Goal: Task Accomplishment & Management: Complete application form

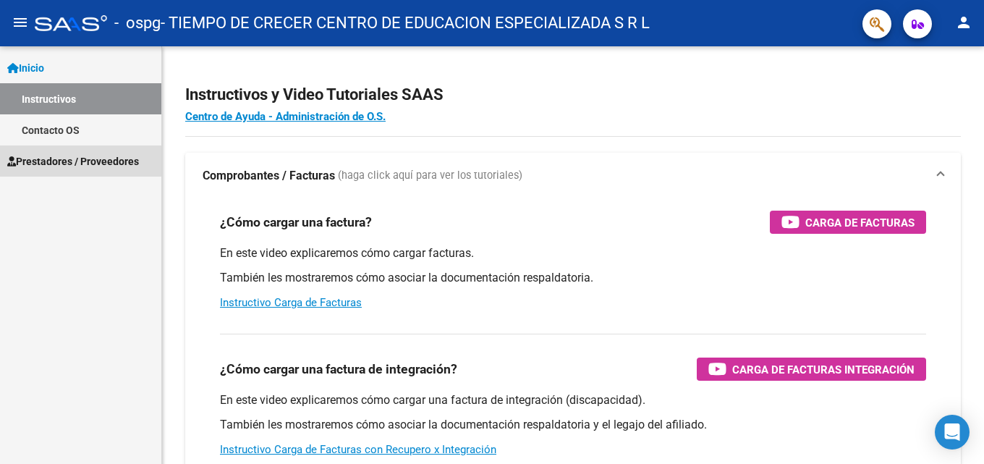
click at [90, 164] on span "Prestadores / Proveedores" at bounding box center [73, 161] width 132 height 16
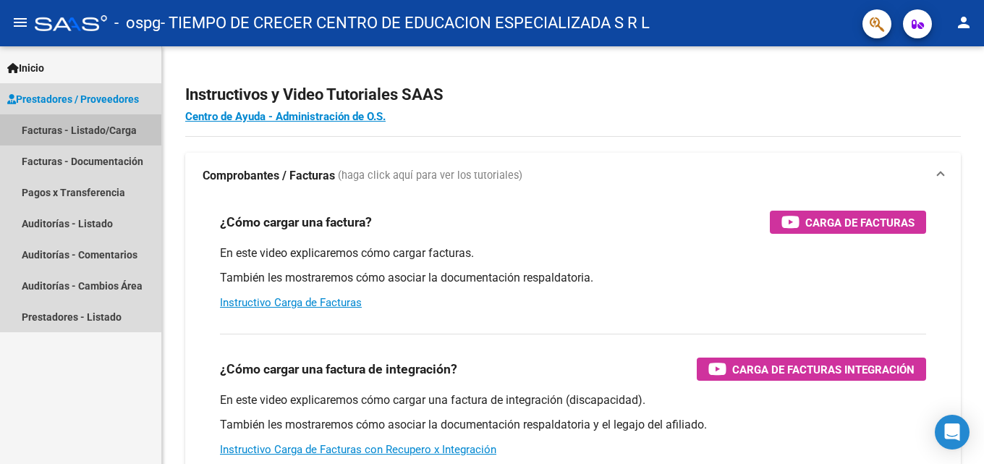
click at [87, 132] on link "Facturas - Listado/Carga" at bounding box center [80, 129] width 161 height 31
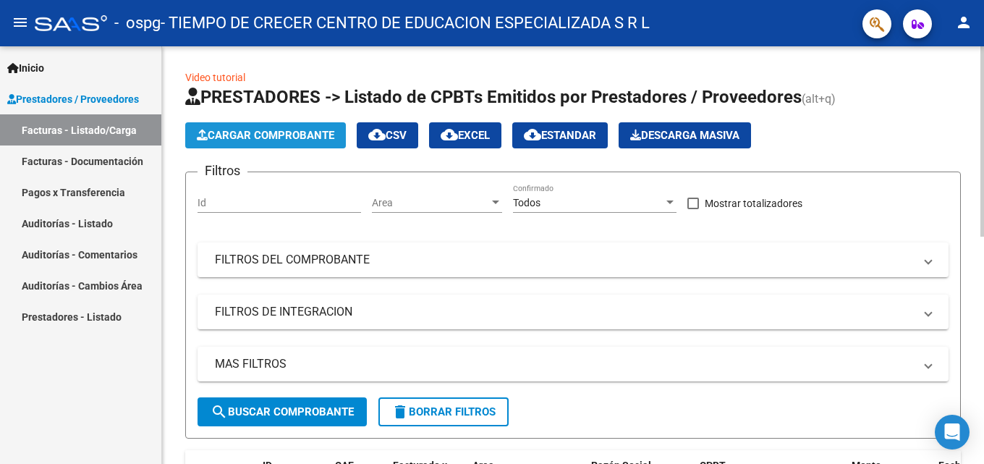
click at [305, 136] on span "Cargar Comprobante" at bounding box center [265, 135] width 137 height 13
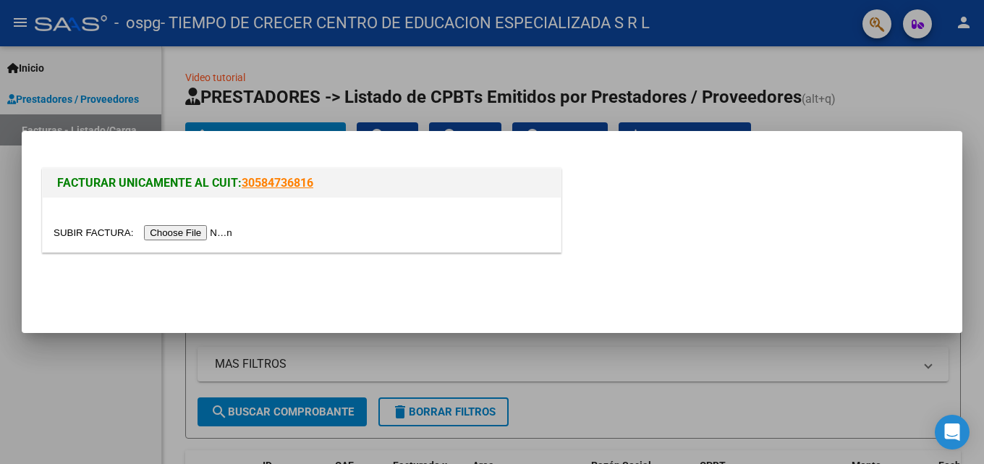
click at [185, 229] on input "file" at bounding box center [145, 232] width 183 height 15
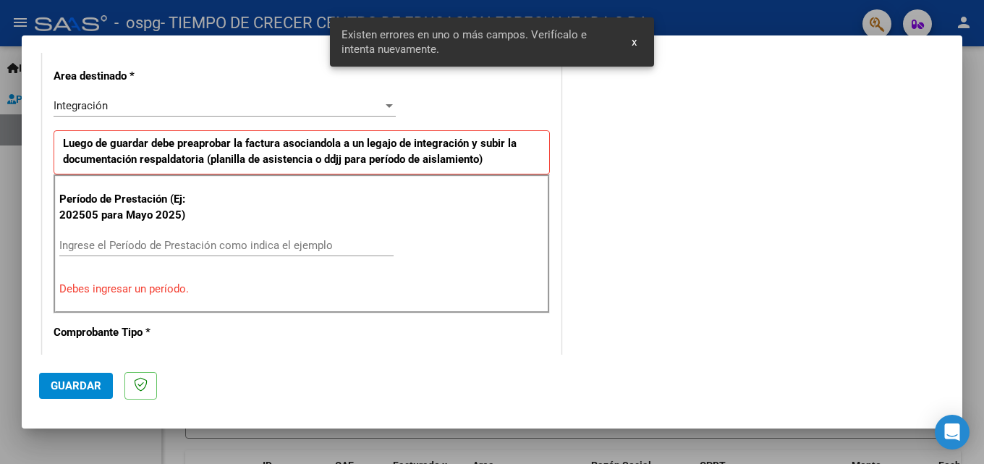
scroll to position [354, 0]
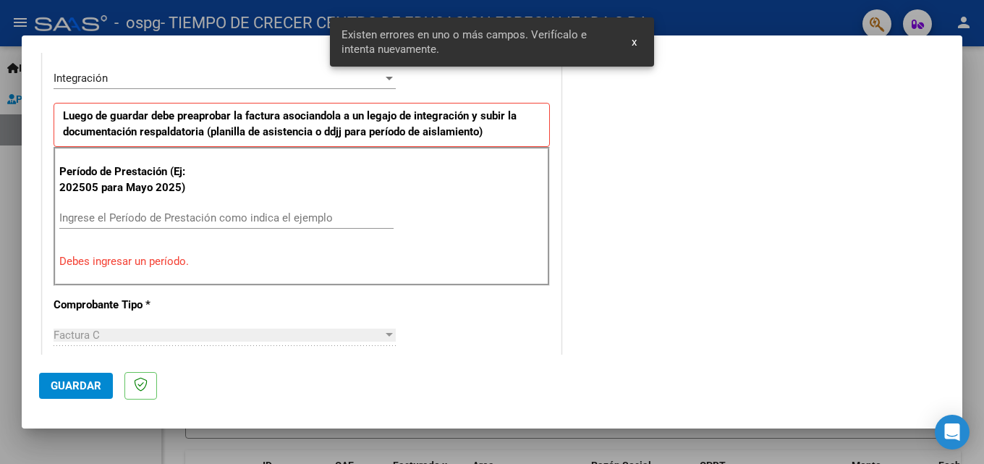
click at [249, 216] on input "Ingrese el Período de Prestación como indica el ejemplo" at bounding box center [226, 217] width 334 height 13
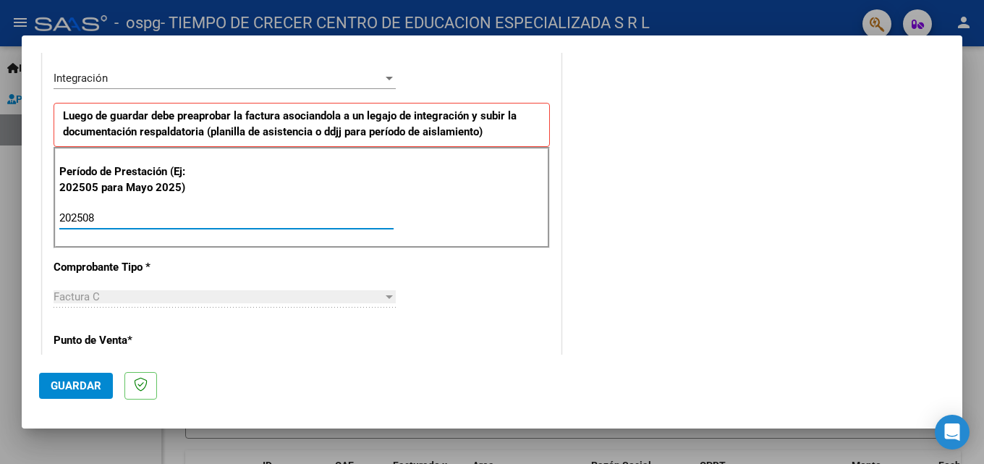
type input "202508"
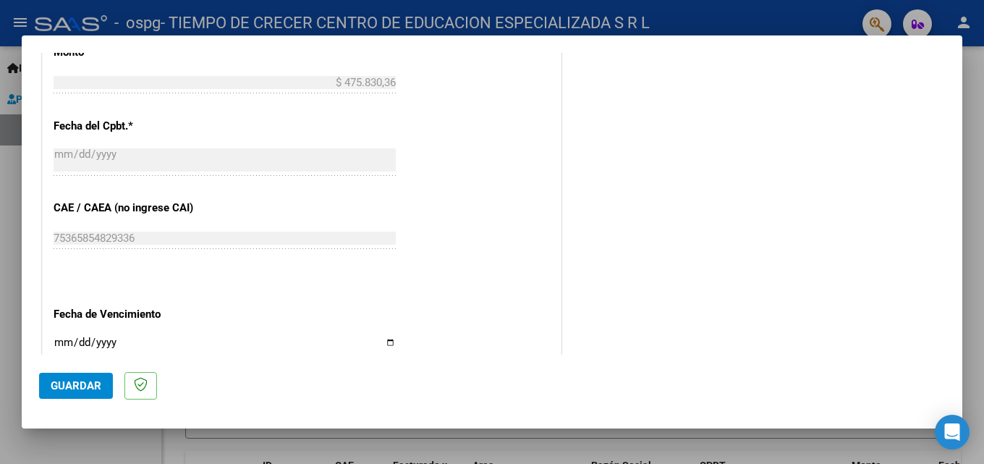
scroll to position [860, 0]
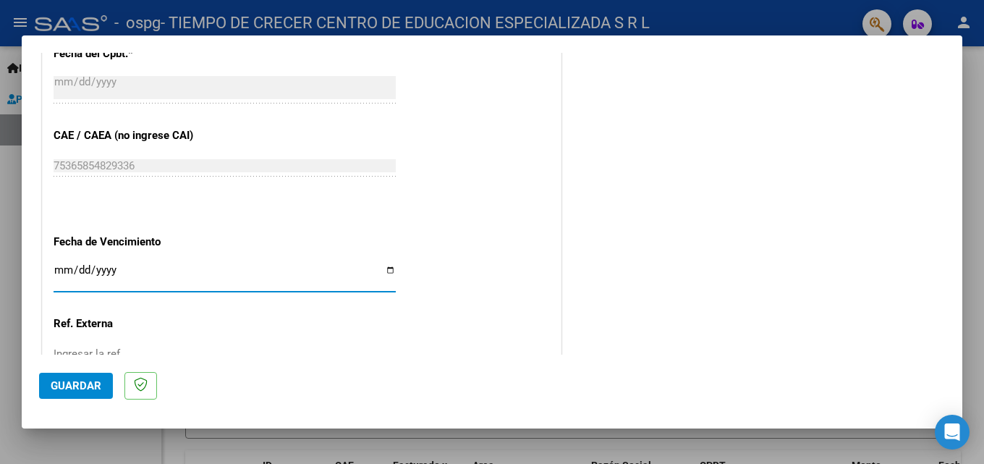
click at [385, 270] on input "Ingresar la fecha" at bounding box center [225, 275] width 342 height 23
click at [384, 272] on input "Ingresar la fecha" at bounding box center [225, 275] width 342 height 23
type input "[DATE]"
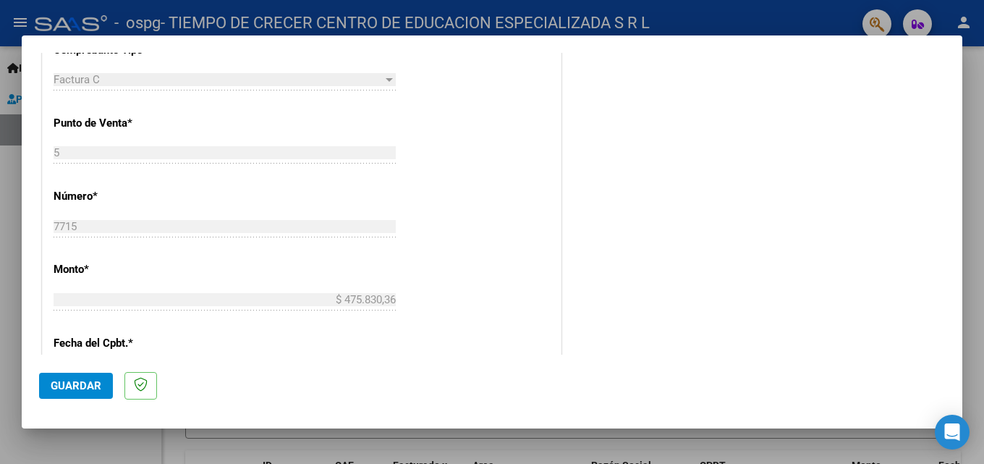
scroll to position [643, 0]
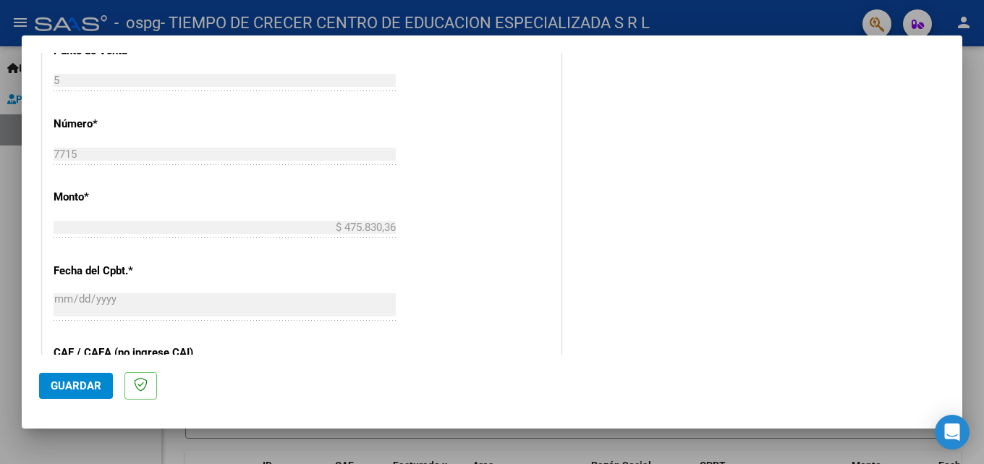
click at [64, 387] on span "Guardar" at bounding box center [76, 385] width 51 height 13
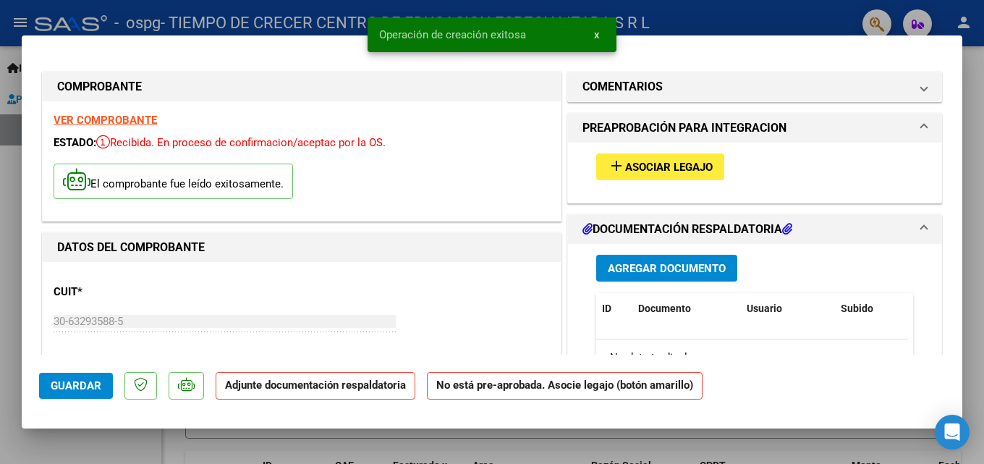
click at [631, 262] on span "Agregar Documento" at bounding box center [667, 268] width 118 height 13
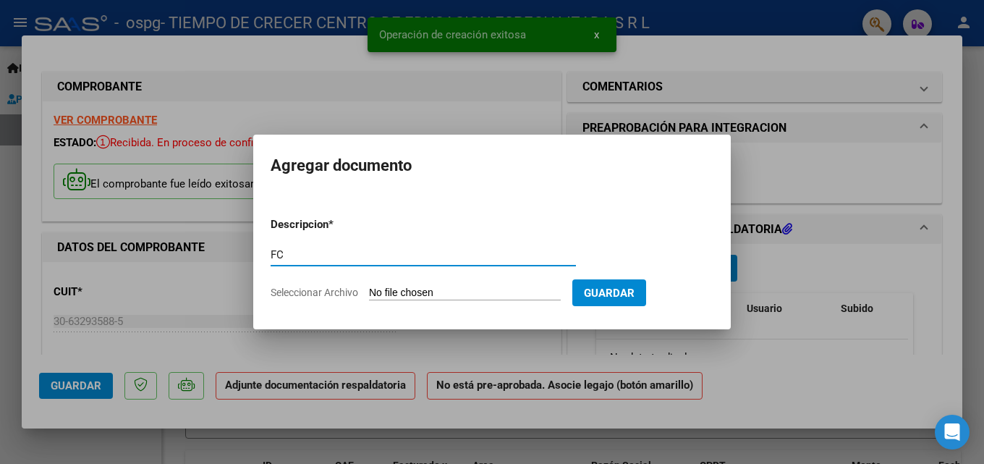
type input "FC"
click at [415, 291] on input "Seleccionar Archivo" at bounding box center [465, 293] width 192 height 14
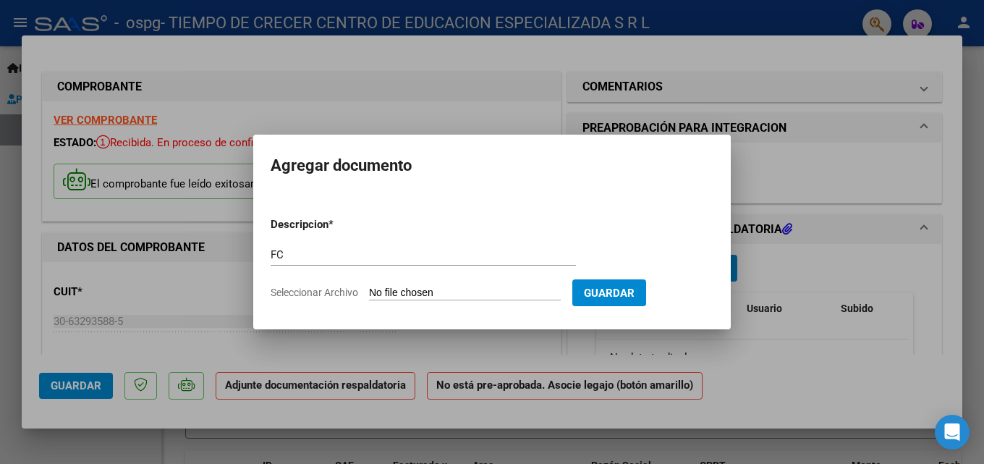
type input "C:\fakepath\Factura C 0005-00007715.pdf"
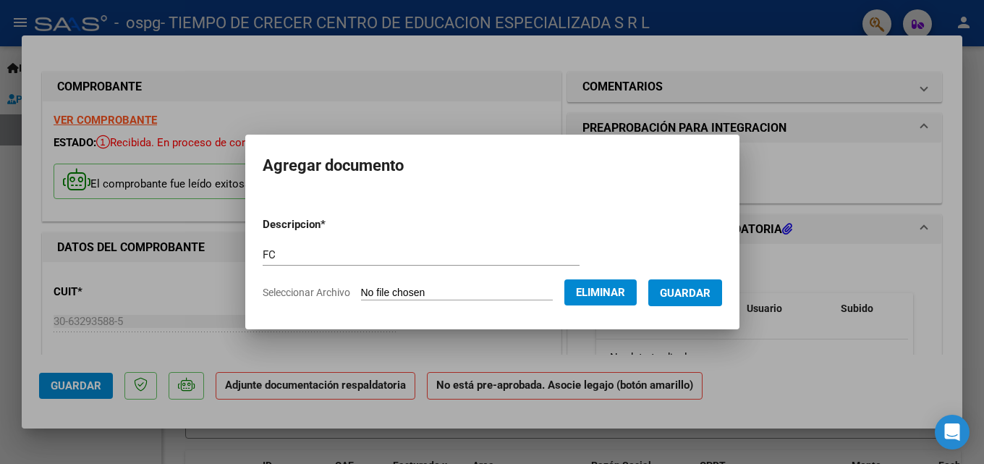
click at [700, 296] on span "Guardar" at bounding box center [685, 292] width 51 height 13
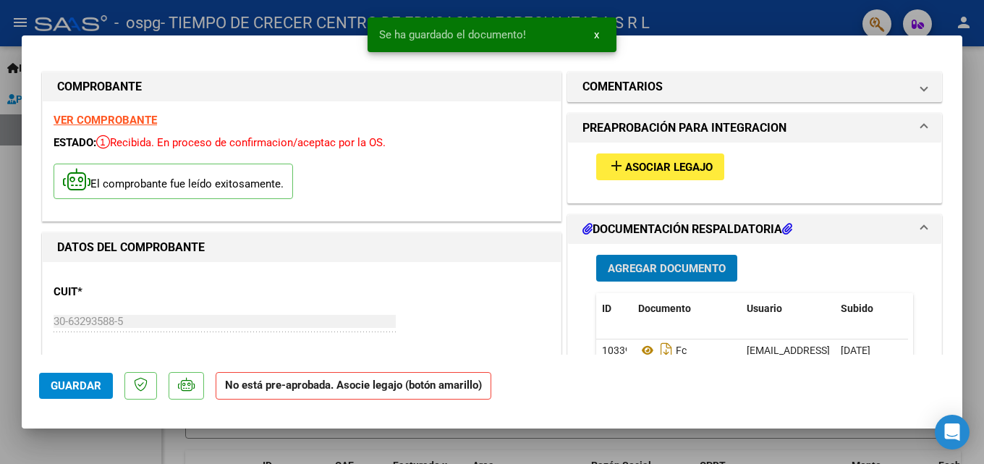
click at [689, 272] on span "Agregar Documento" at bounding box center [667, 268] width 118 height 13
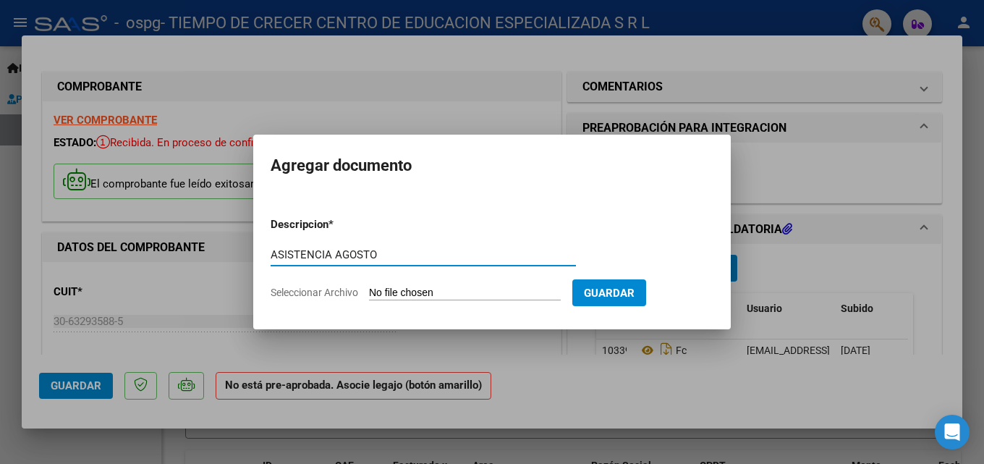
type input "ASISTENCIA AGOSTO"
click at [474, 290] on input "Seleccionar Archivo" at bounding box center [465, 293] width 192 height 14
type input "C:\fakepath\ASISTENCIA [DATE] [PERSON_NAME]pdf"
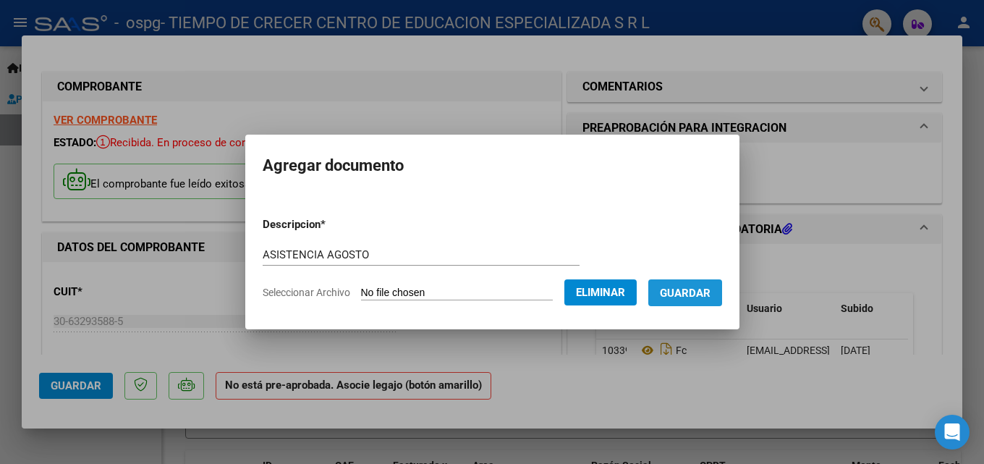
click at [709, 297] on span "Guardar" at bounding box center [685, 292] width 51 height 13
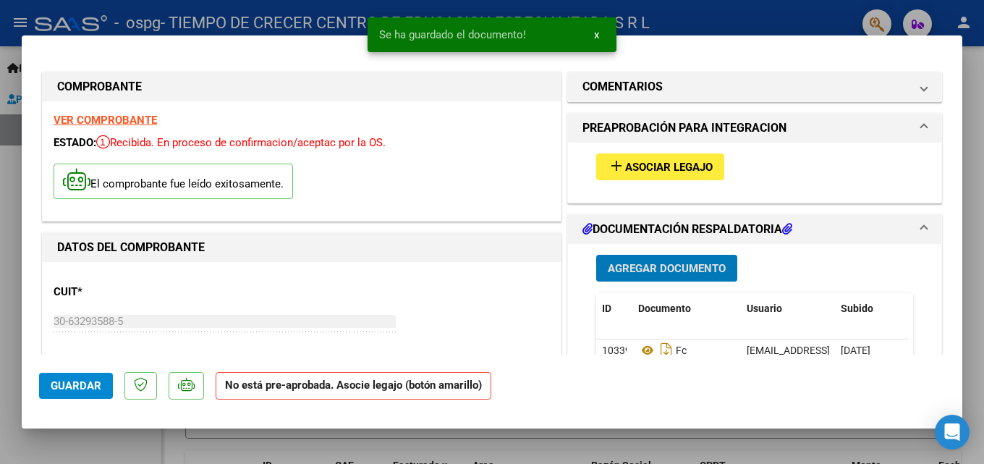
click at [652, 263] on span "Agregar Documento" at bounding box center [667, 268] width 118 height 13
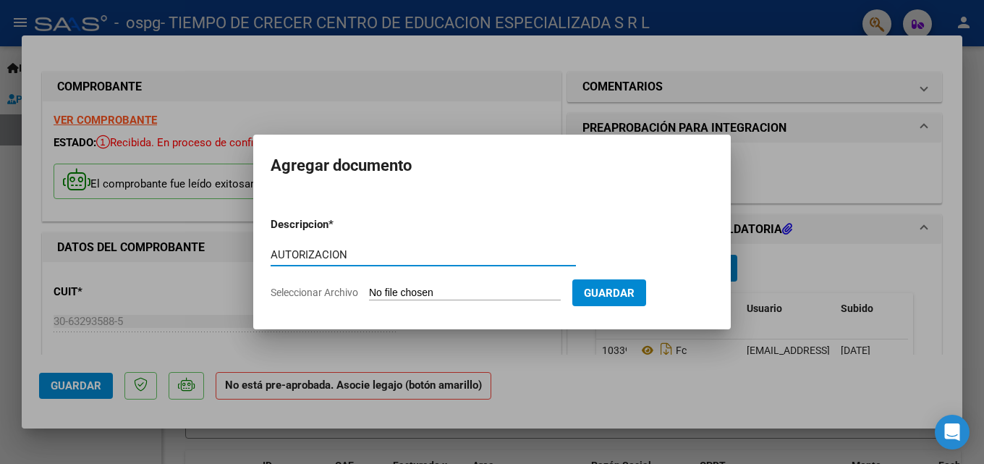
type input "AUTORIZACION"
click at [401, 291] on input "Seleccionar Archivo" at bounding box center [465, 293] width 192 height 14
click at [502, 289] on input "Seleccionar Archivo" at bounding box center [465, 293] width 192 height 14
type input "C:\fakepath\AUTORIACION 2025.odt"
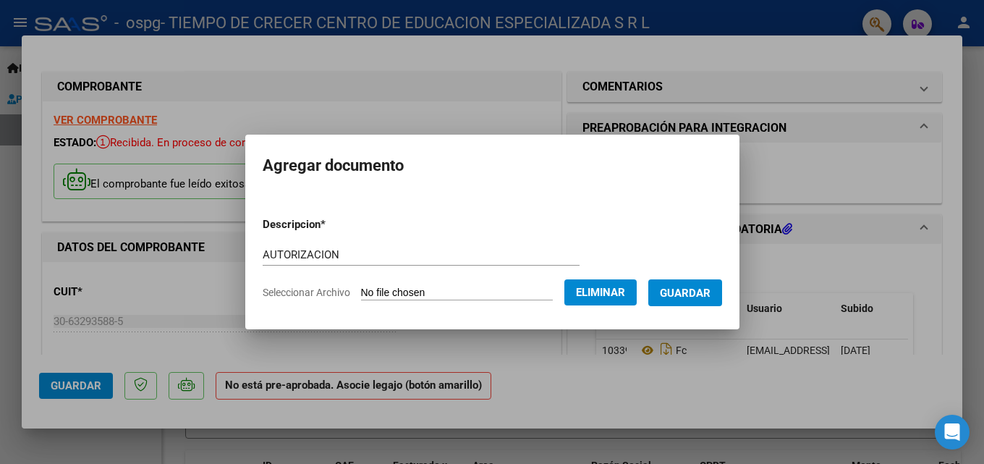
click at [722, 299] on button "Guardar" at bounding box center [685, 292] width 74 height 27
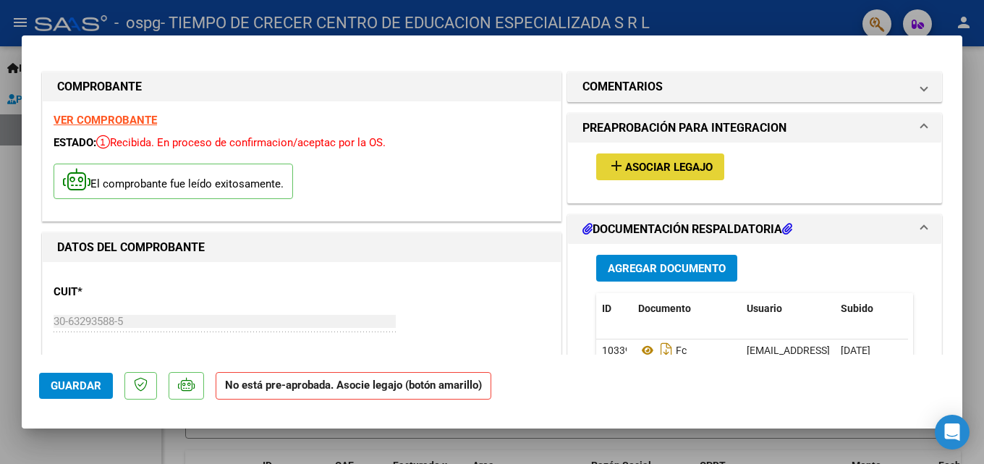
click at [678, 169] on span "Asociar Legajo" at bounding box center [669, 167] width 88 height 13
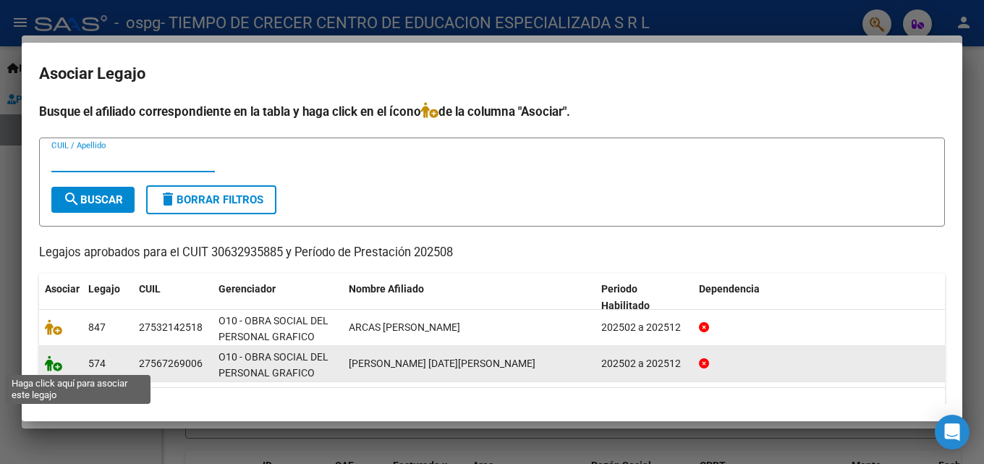
click at [60, 369] on icon at bounding box center [53, 363] width 17 height 16
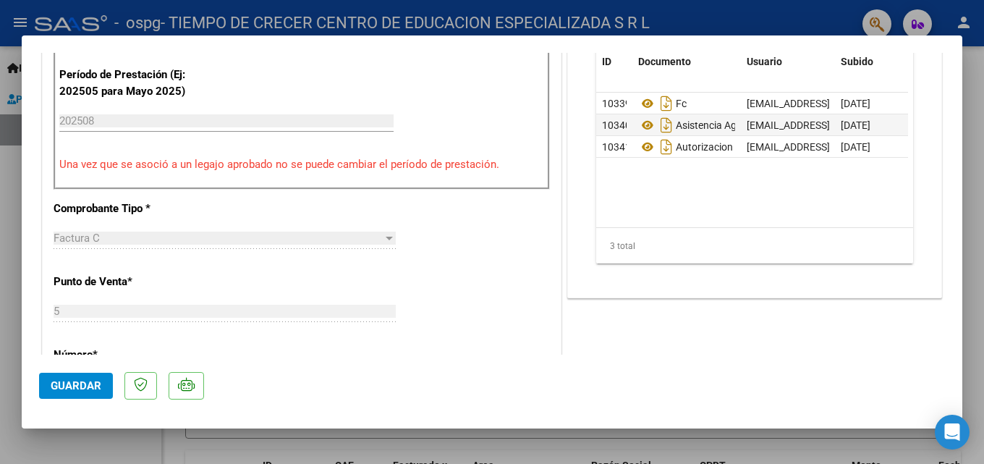
scroll to position [506, 0]
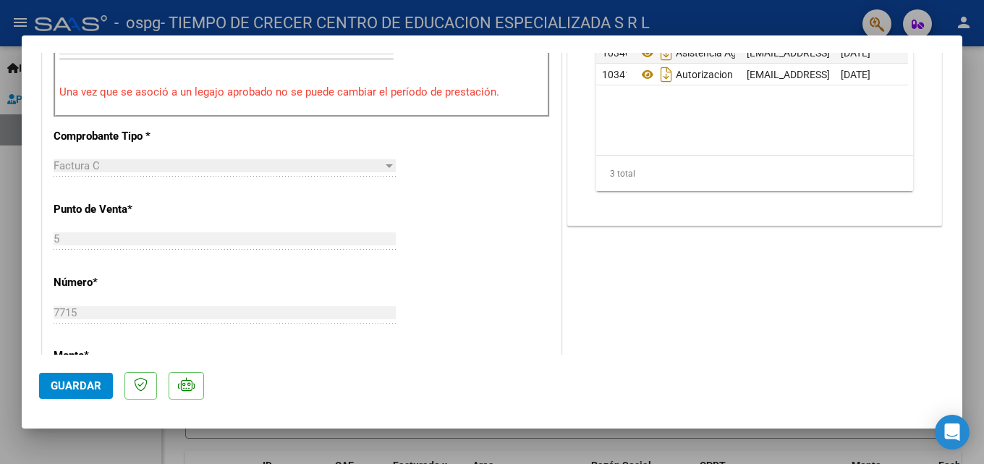
click at [82, 386] on span "Guardar" at bounding box center [76, 385] width 51 height 13
drag, startPoint x: 54, startPoint y: 393, endPoint x: 119, endPoint y: 406, distance: 66.4
click at [53, 397] on button "Guardar" at bounding box center [76, 385] width 74 height 26
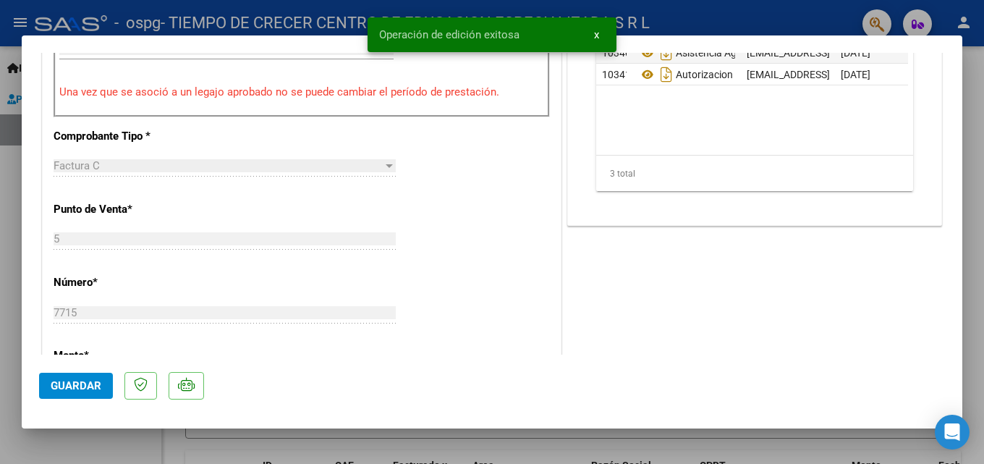
click at [644, 441] on div at bounding box center [492, 232] width 984 height 464
type input "$ 0,00"
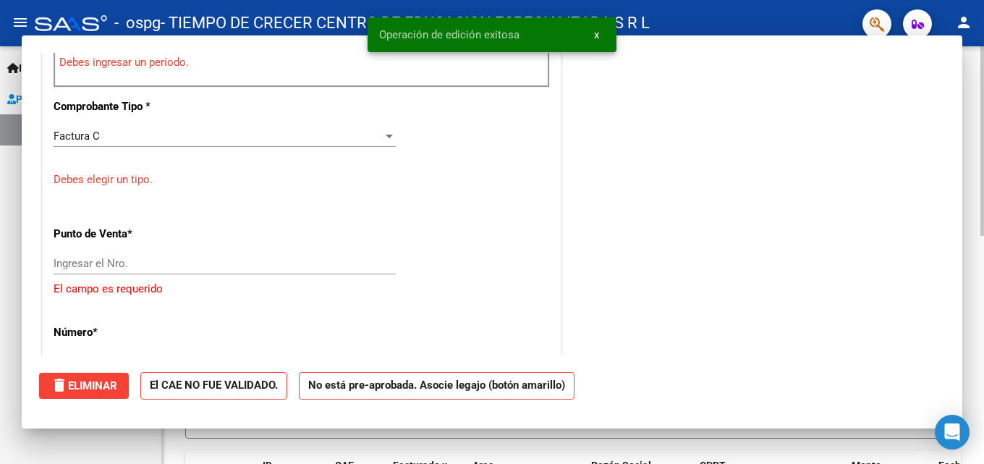
scroll to position [477, 0]
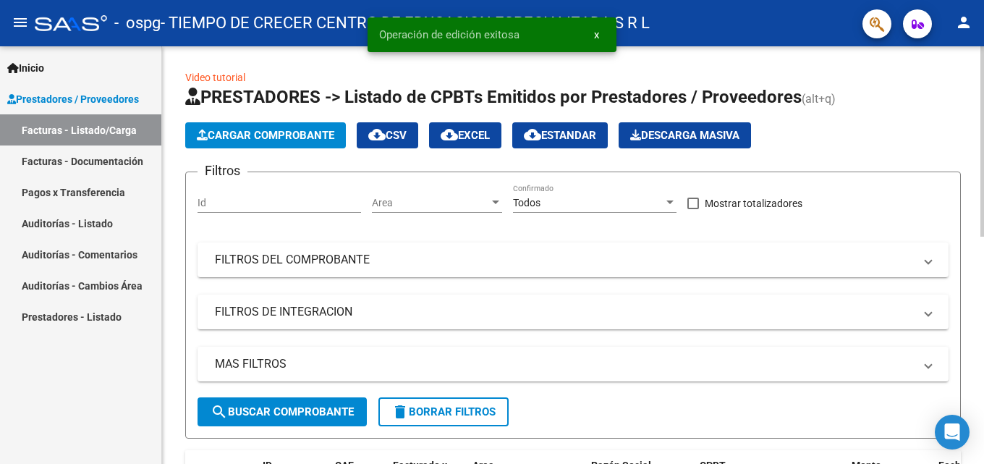
click at [298, 134] on span "Cargar Comprobante" at bounding box center [265, 135] width 137 height 13
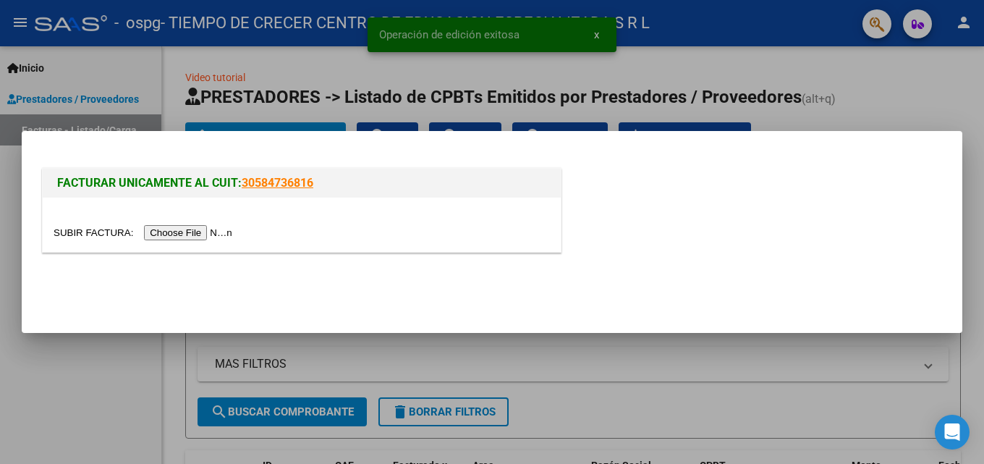
click at [190, 234] on input "file" at bounding box center [145, 232] width 183 height 15
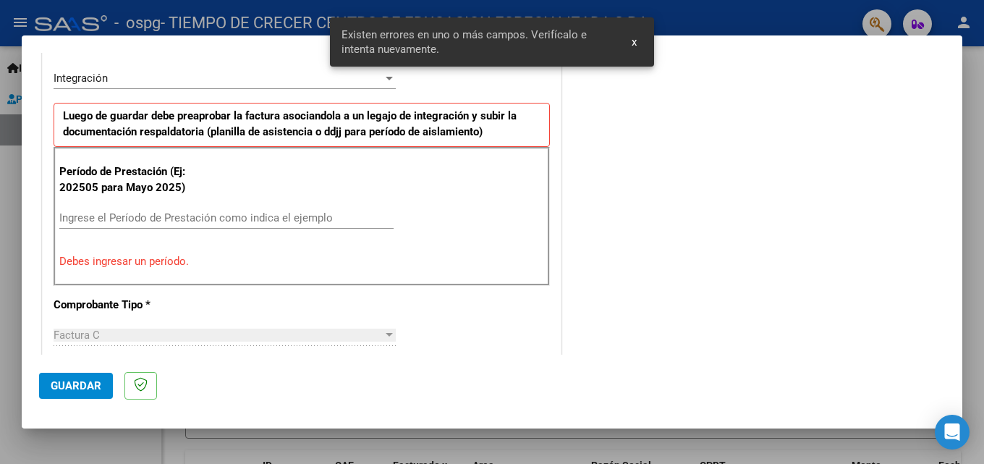
scroll to position [426, 0]
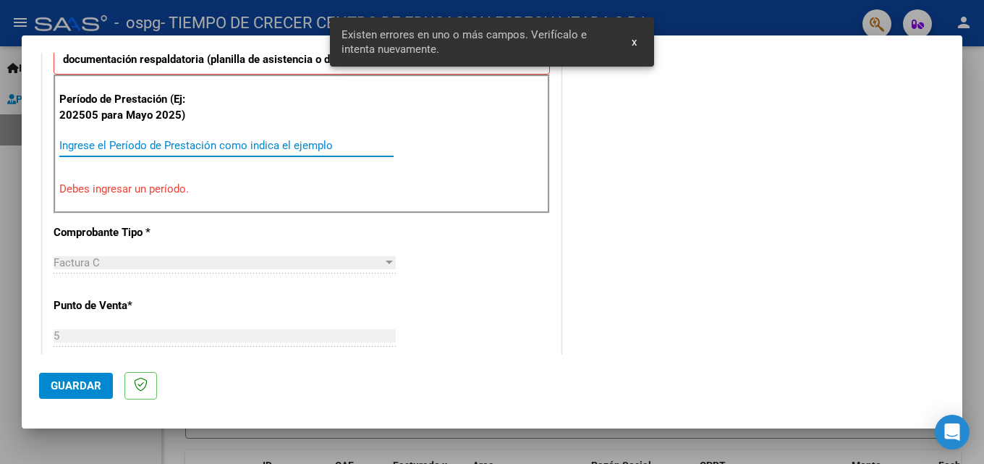
click at [270, 141] on input "Ingrese el Período de Prestación como indica el ejemplo" at bounding box center [226, 145] width 334 height 13
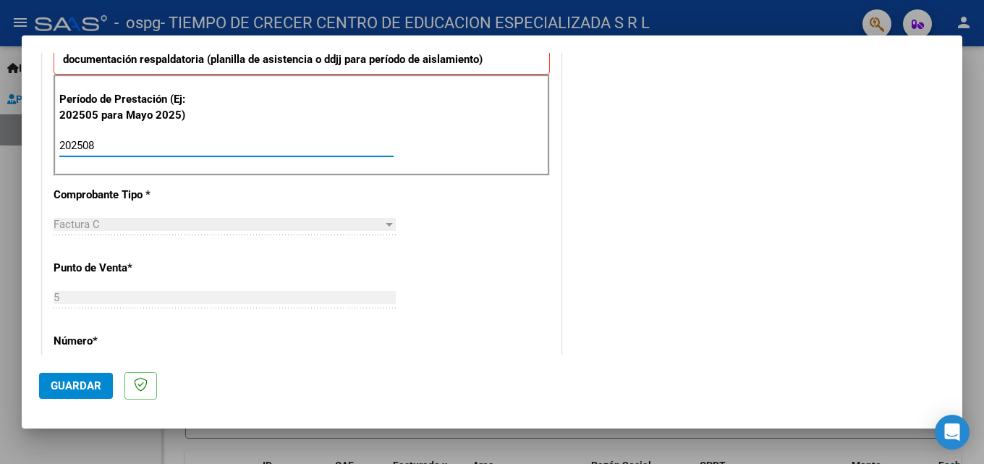
type input "202508"
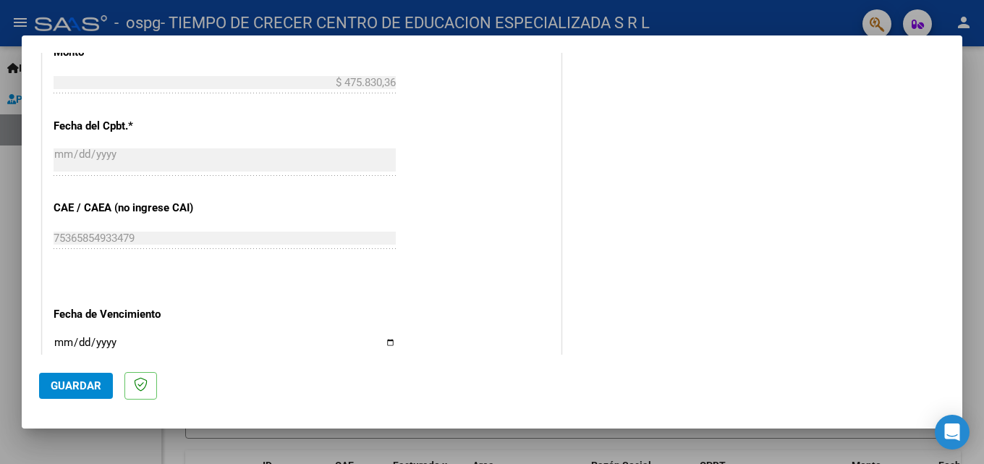
scroll to position [860, 0]
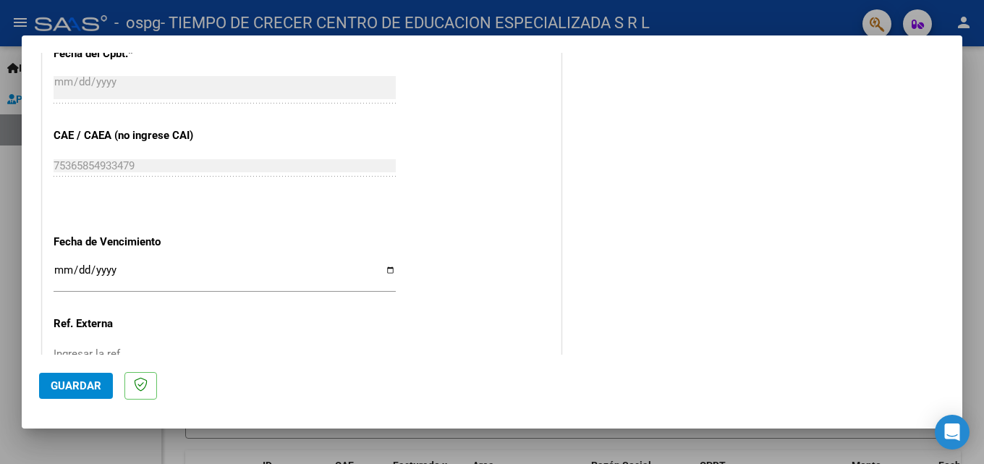
click at [383, 266] on input "Ingresar la fecha" at bounding box center [225, 275] width 342 height 23
type input "[DATE]"
click at [57, 379] on span "Guardar" at bounding box center [76, 385] width 51 height 13
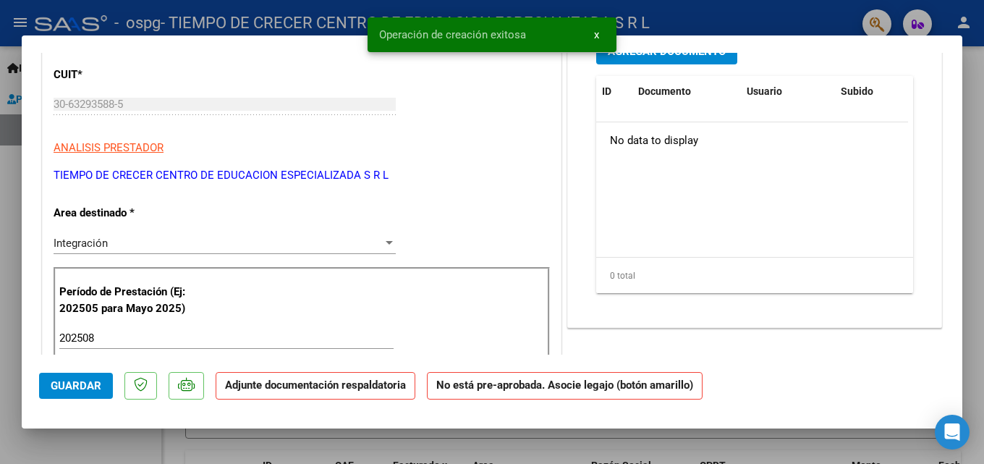
scroll to position [72, 0]
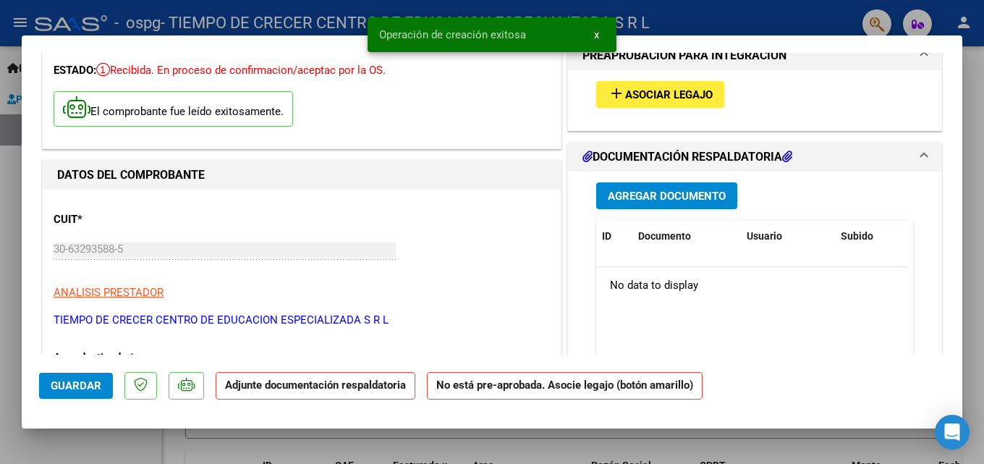
click at [684, 192] on span "Agregar Documento" at bounding box center [667, 195] width 118 height 13
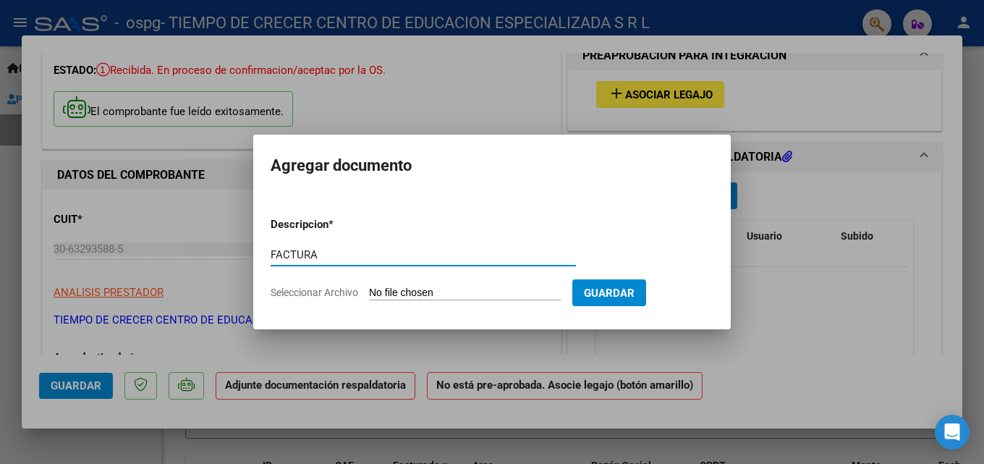
type input "FACTURA"
click at [397, 297] on input "Seleccionar Archivo" at bounding box center [465, 293] width 192 height 14
type input "C:\fakepath\Factura C 0005-00007716.pdf"
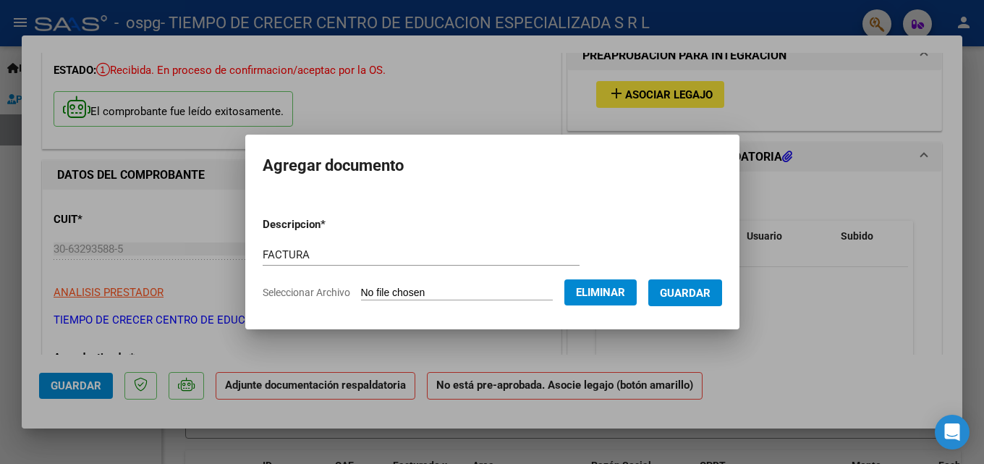
click at [685, 293] on span "Guardar" at bounding box center [685, 292] width 51 height 13
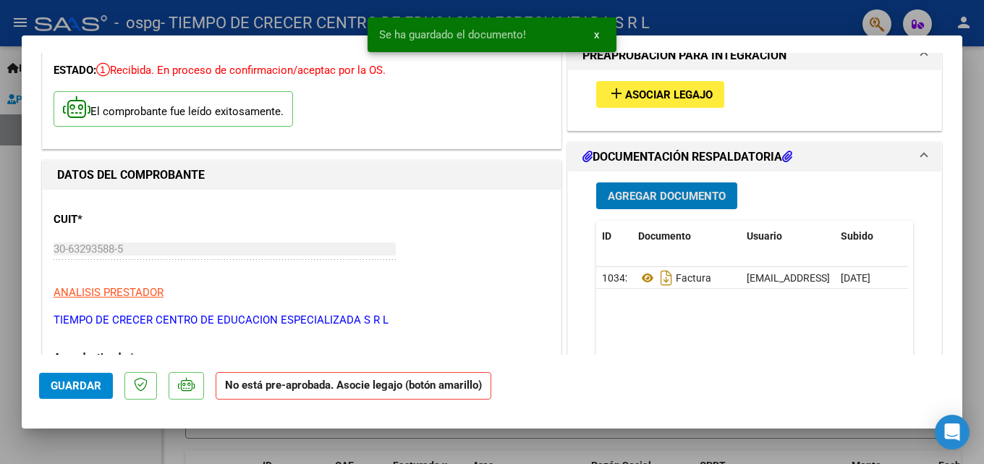
click at [661, 194] on span "Agregar Documento" at bounding box center [667, 195] width 118 height 13
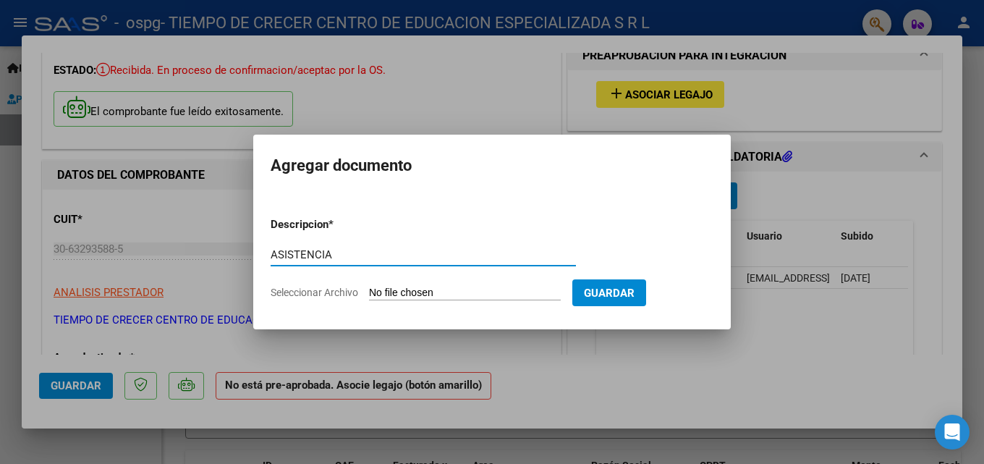
type input "ASISTENCIA"
click at [393, 289] on input "Seleccionar Archivo" at bounding box center [465, 293] width 192 height 14
type input "C:\fakepath\ASISTENCIA [DATE] ARCAS C.pdf"
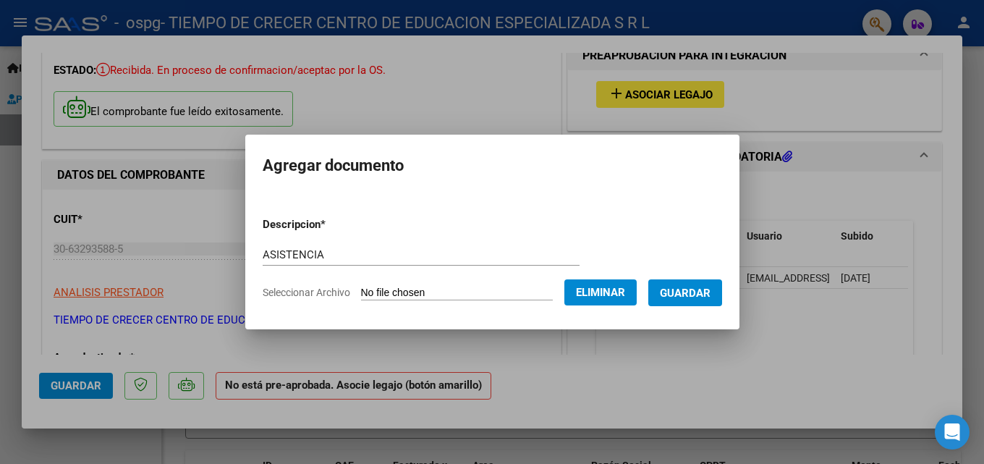
click at [700, 300] on button "Guardar" at bounding box center [685, 292] width 74 height 27
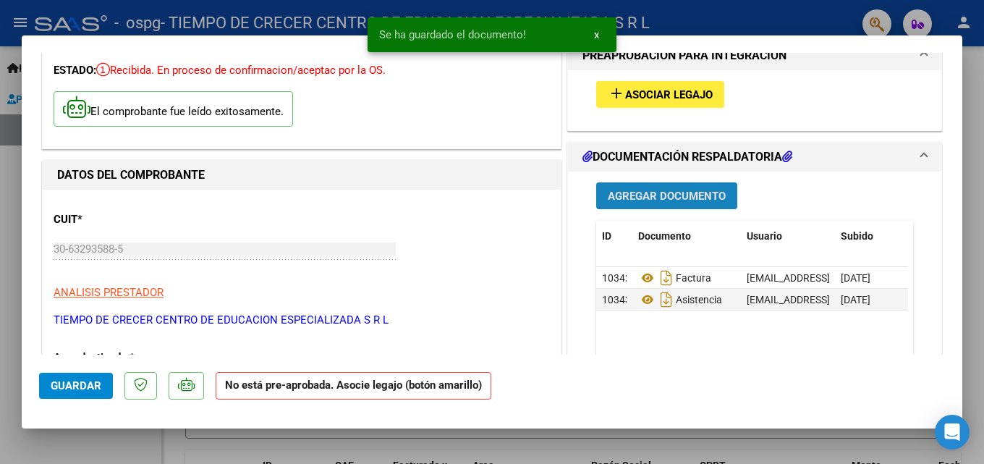
click at [644, 189] on span "Agregar Documento" at bounding box center [667, 195] width 118 height 13
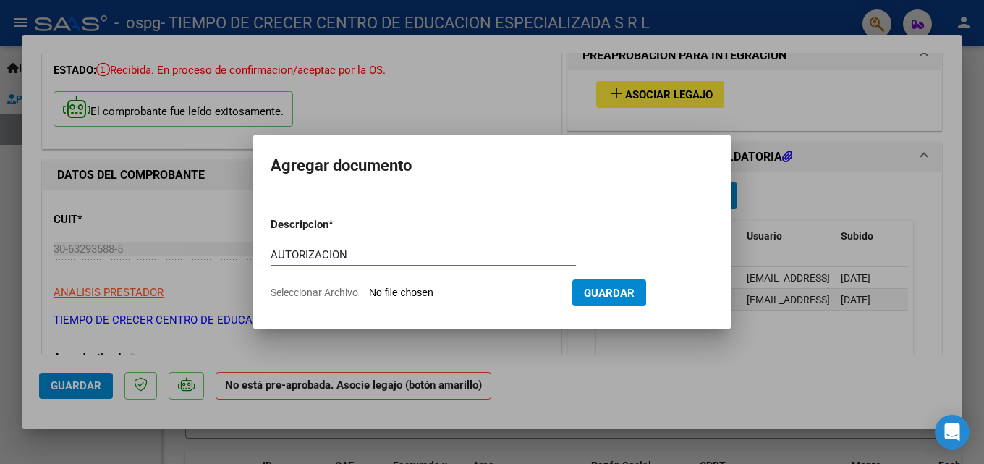
type input "AUTORIZACION"
click at [401, 290] on input "Seleccionar Archivo" at bounding box center [465, 293] width 192 height 14
click at [476, 294] on input "Seleccionar Archivo" at bounding box center [465, 293] width 192 height 14
type input "C:\fakepath\Scan.jpg"
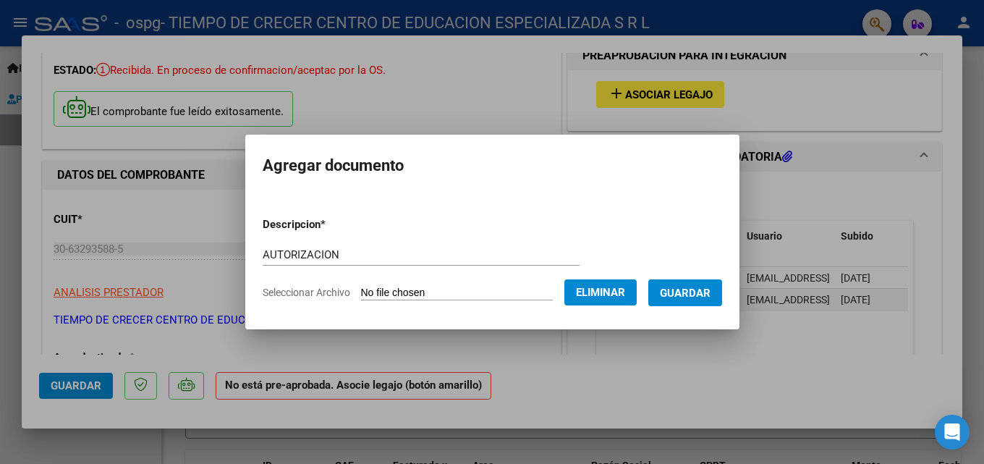
click at [695, 291] on span "Guardar" at bounding box center [685, 292] width 51 height 13
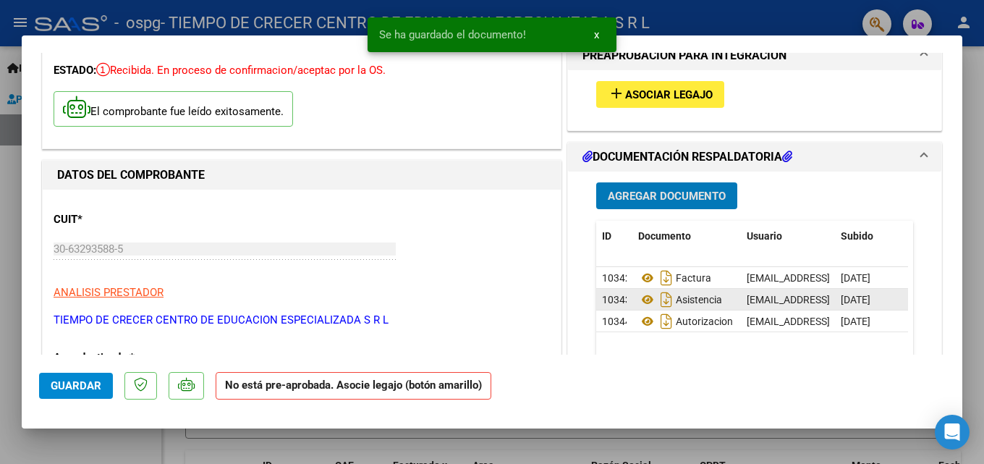
scroll to position [0, 0]
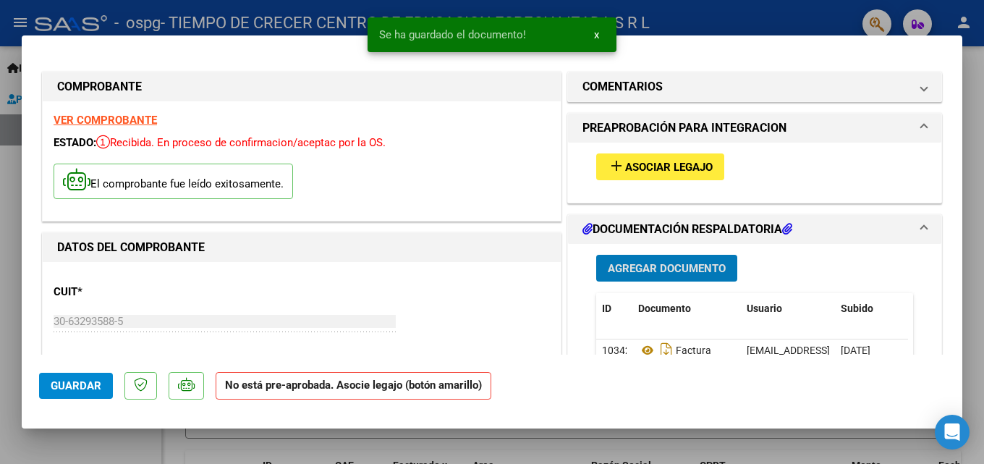
click at [656, 171] on span "Asociar Legajo" at bounding box center [669, 167] width 88 height 13
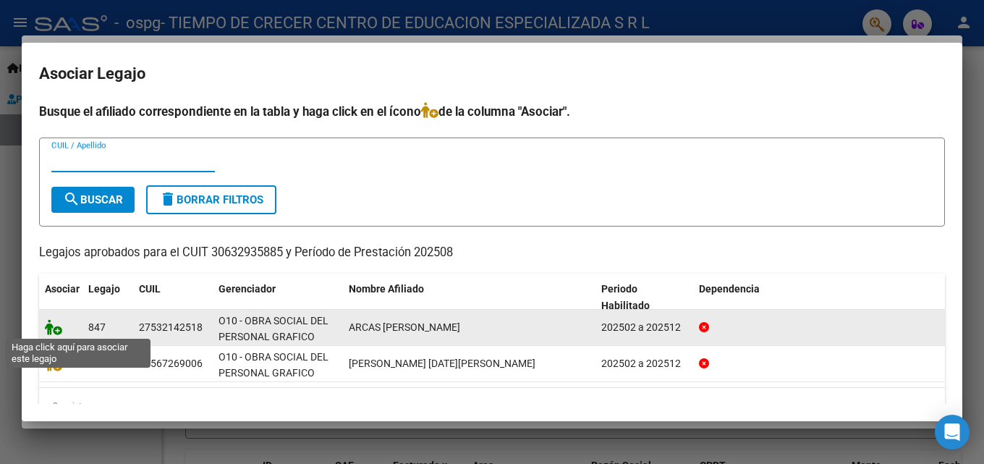
click at [59, 333] on icon at bounding box center [53, 327] width 17 height 16
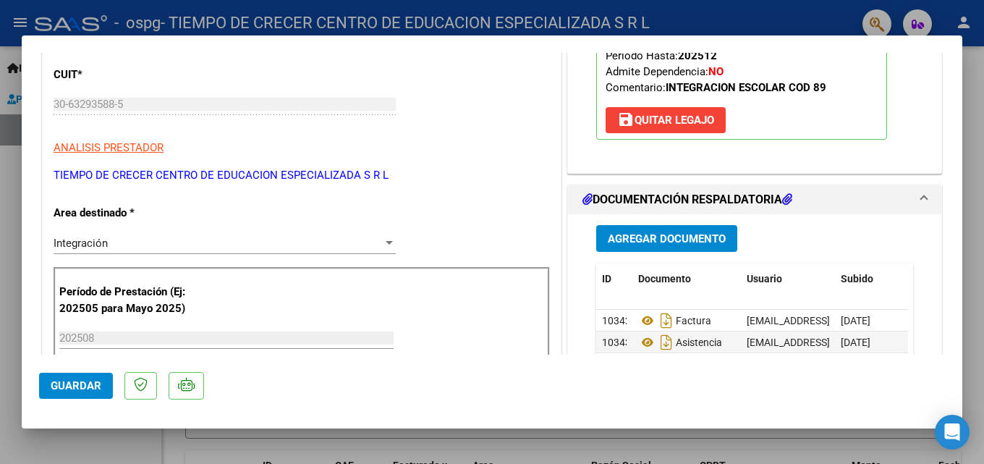
scroll to position [289, 0]
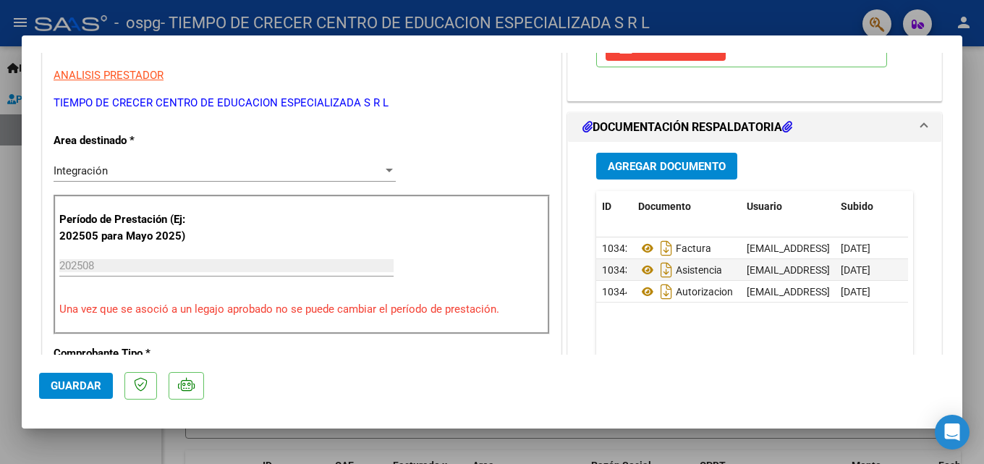
click at [60, 383] on span "Guardar" at bounding box center [76, 385] width 51 height 13
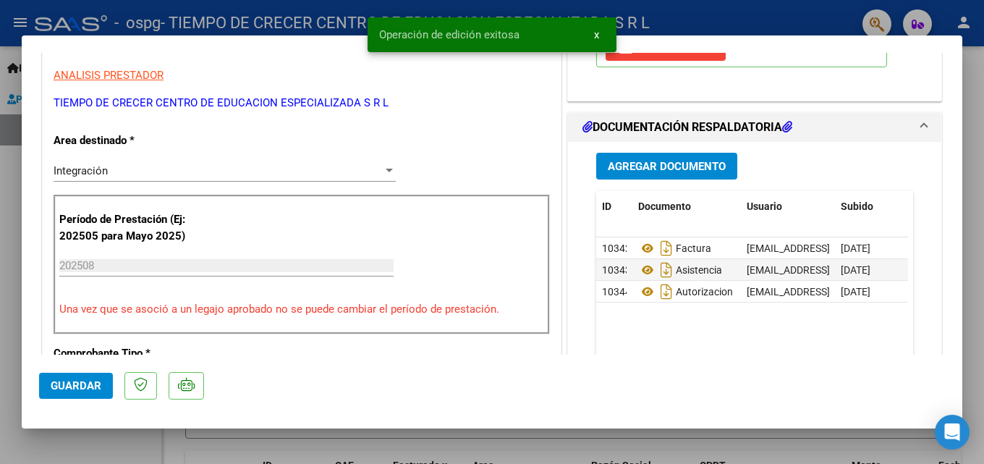
click at [61, 387] on span "Guardar" at bounding box center [76, 385] width 51 height 13
click at [577, 446] on div at bounding box center [492, 232] width 984 height 464
